Goal: Transaction & Acquisition: Purchase product/service

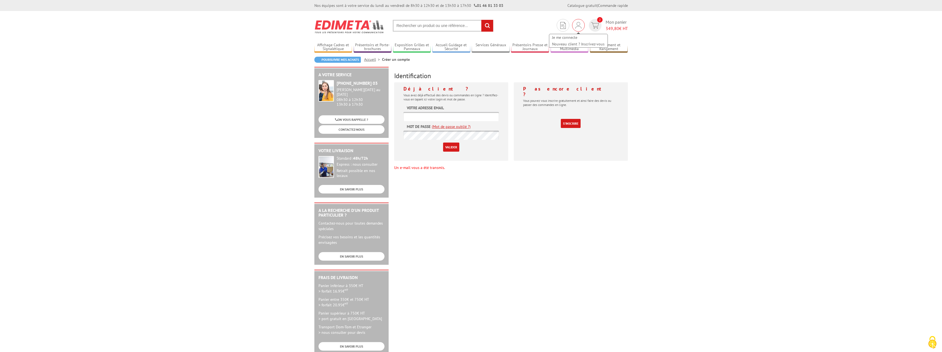
click at [579, 25] on img at bounding box center [578, 25] width 6 height 7
type input "r.combe@mlvnb.org"
click at [448, 146] on input "Valider" at bounding box center [451, 146] width 16 height 9
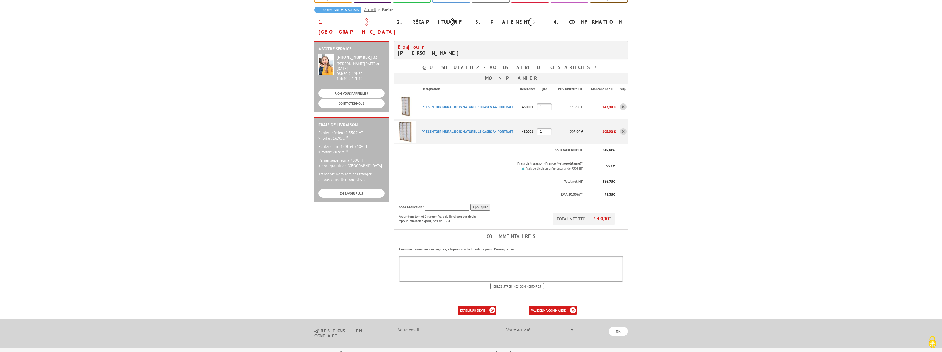
scroll to position [82, 0]
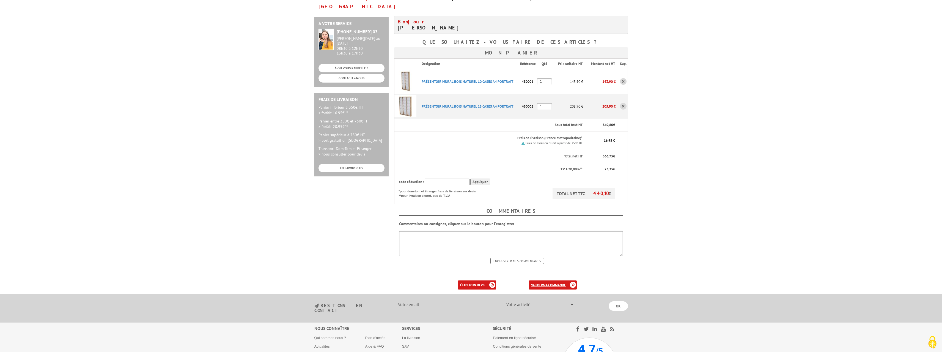
click at [549, 283] on b "ma commande" at bounding box center [554, 285] width 23 height 4
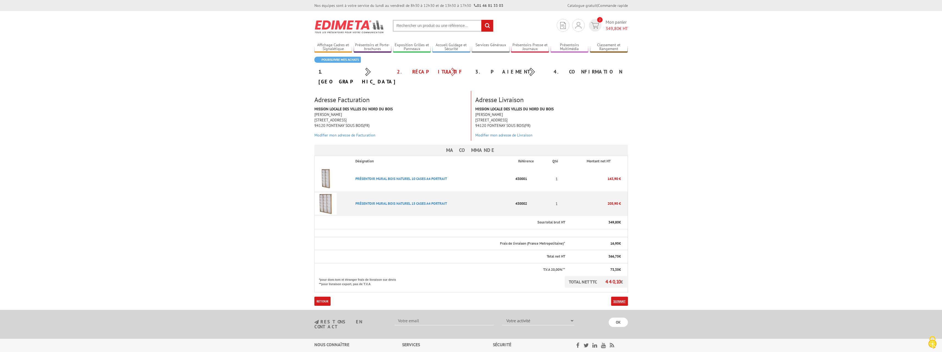
click at [618, 296] on link "Suivant" at bounding box center [619, 300] width 17 height 9
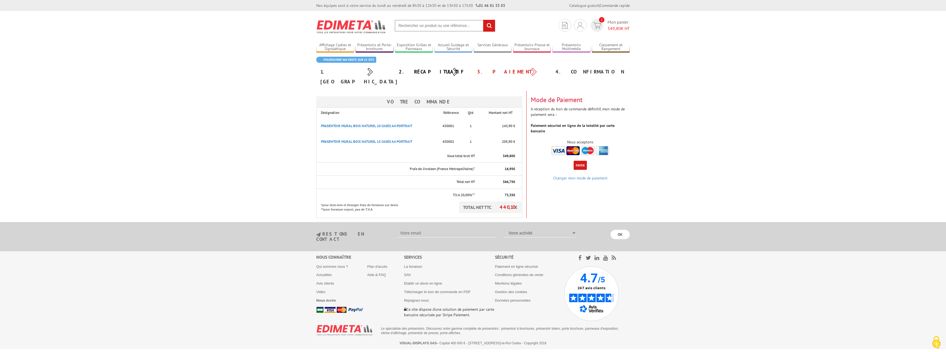
click at [580, 161] on button "Payer" at bounding box center [580, 165] width 13 height 9
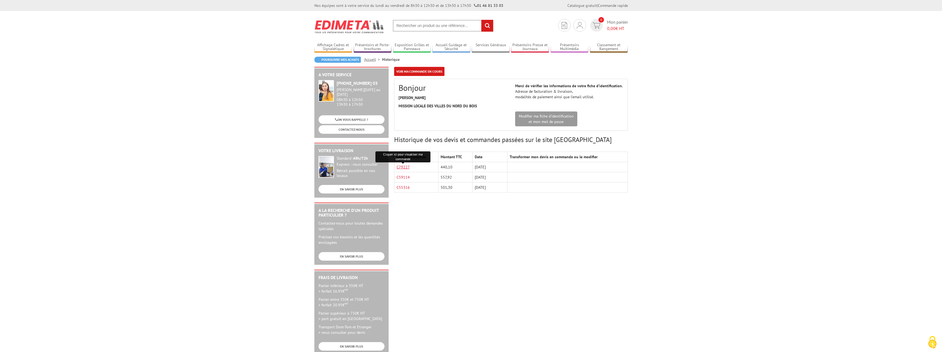
click at [400, 166] on link "C79227" at bounding box center [402, 166] width 13 height 5
